Goal: Navigation & Orientation: Find specific page/section

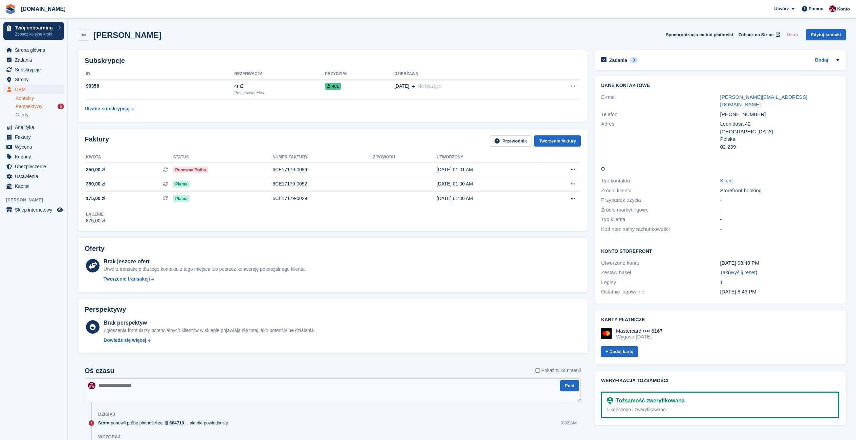
click at [32, 107] on span "Perspektywy" at bounding box center [29, 106] width 27 height 6
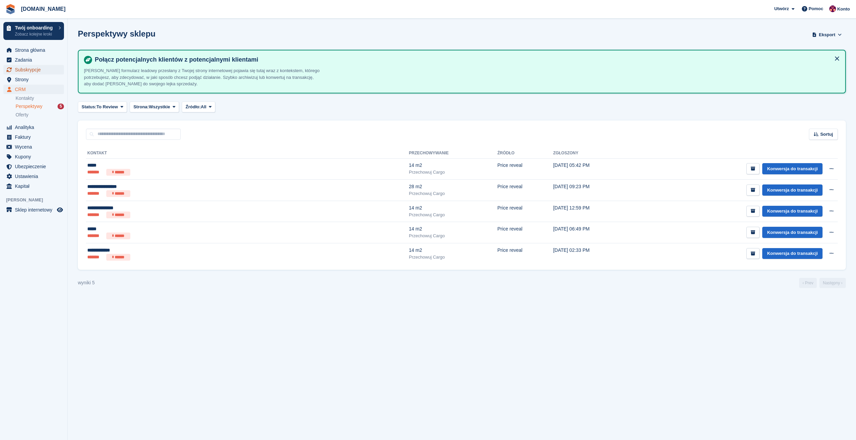
click at [23, 71] on span "Subskrypcje" at bounding box center [35, 69] width 41 height 9
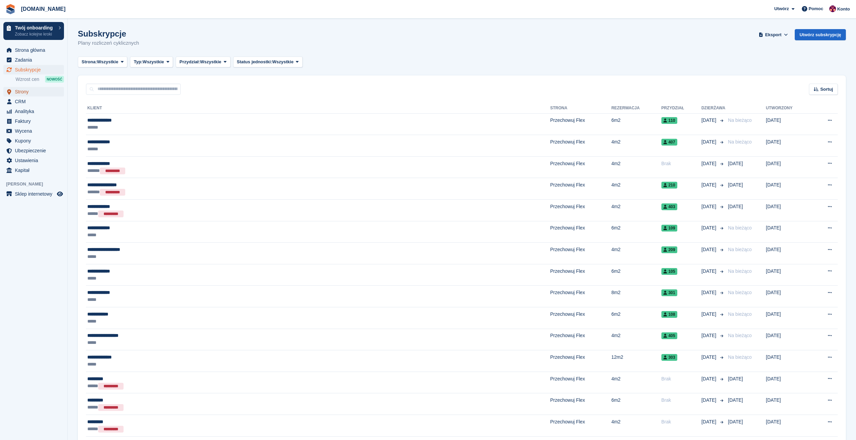
click at [26, 92] on span "Strony" at bounding box center [35, 91] width 41 height 9
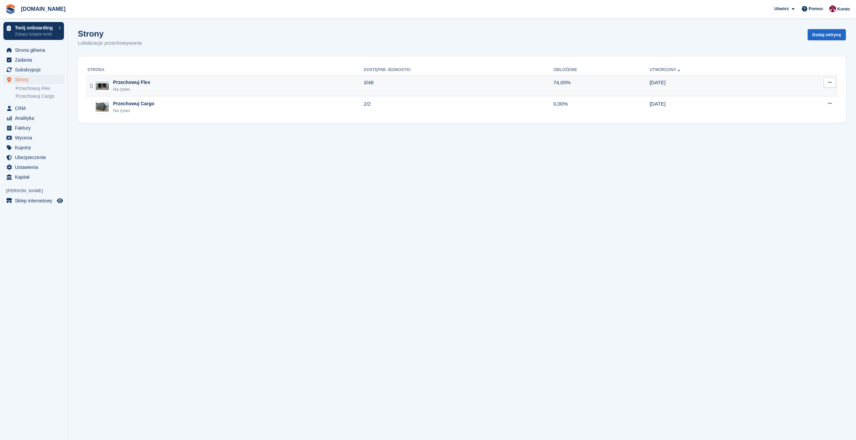
click at [134, 84] on div "Przechowuj Flex" at bounding box center [131, 82] width 37 height 7
